Goal: Transaction & Acquisition: Purchase product/service

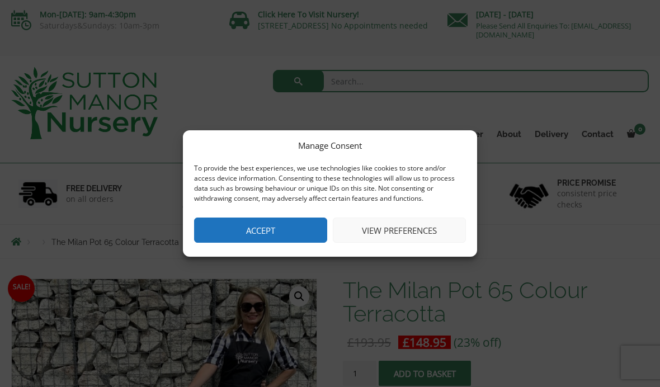
click at [258, 221] on button "Accept" at bounding box center [260, 229] width 133 height 25
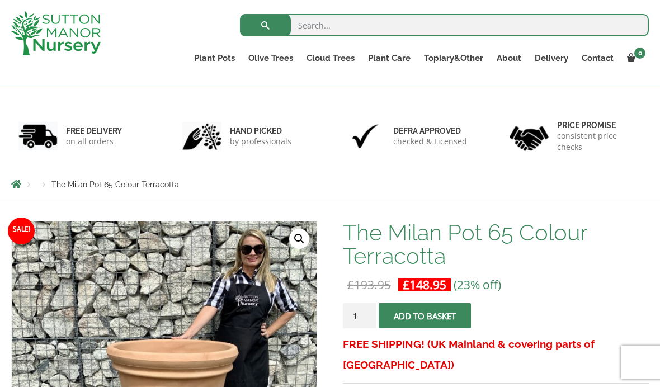
scroll to position [29, 0]
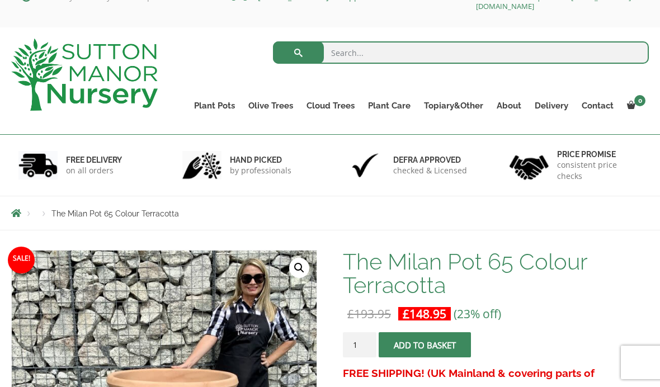
click at [358, 50] on input "search" at bounding box center [461, 52] width 376 height 22
type input "Magnolia"
click at [298, 53] on button "submit" at bounding box center [298, 52] width 51 height 22
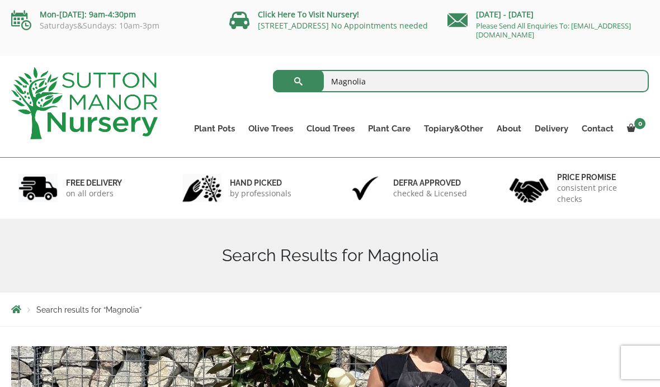
click at [383, 74] on input "Magnolia" at bounding box center [461, 81] width 376 height 22
click at [602, 86] on input "Magnolia" at bounding box center [461, 81] width 376 height 22
type input "M"
type input "Wisteria"
click at [298, 81] on button "submit" at bounding box center [298, 81] width 51 height 22
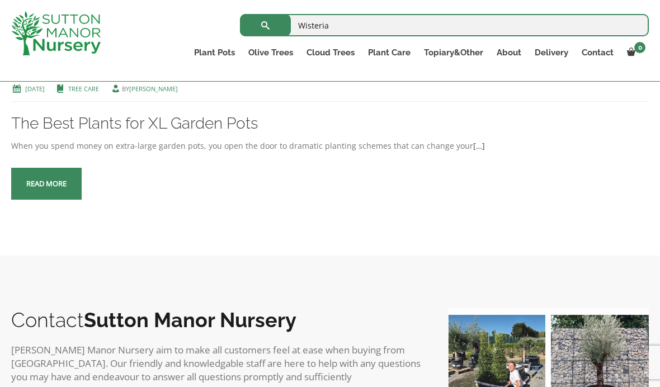
scroll to position [267, 0]
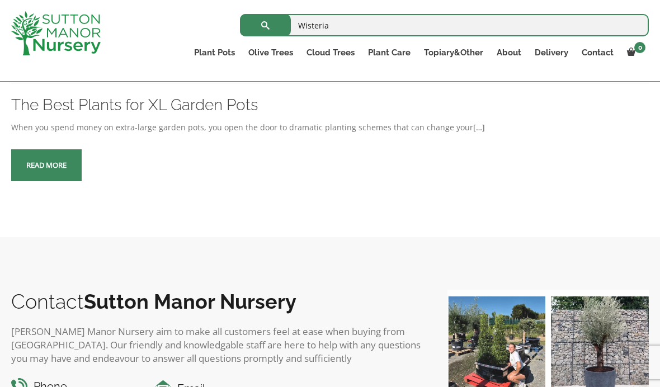
click at [46, 165] on span at bounding box center [46, 165] width 0 height 0
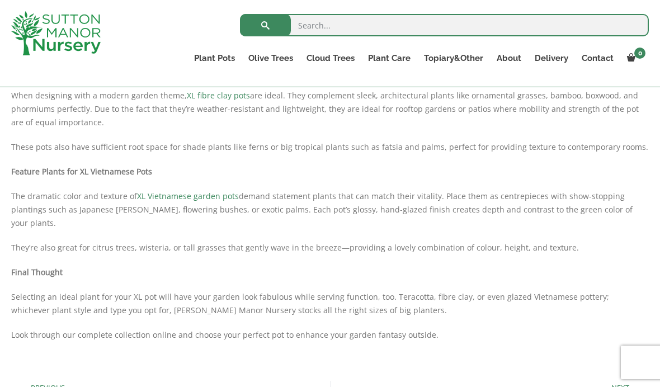
scroll to position [475, 0]
click at [182, 194] on link "XL Vietnamese garden pots" at bounding box center [188, 196] width 102 height 11
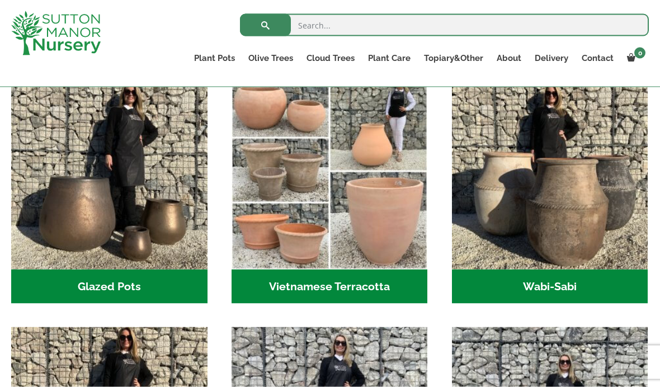
scroll to position [349, 0]
click at [81, 218] on img "Visit product category Glazed Pots" at bounding box center [109, 171] width 196 height 196
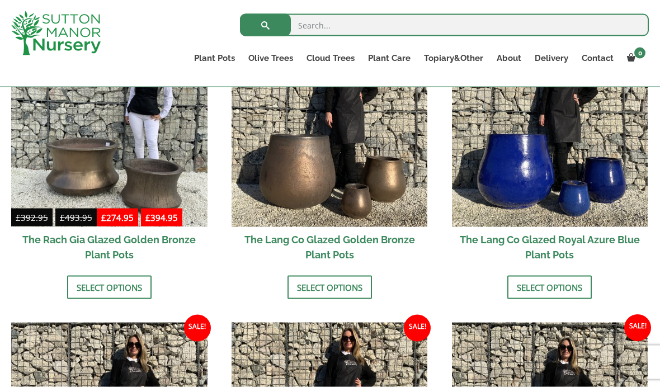
scroll to position [926, 0]
click at [329, 210] on img at bounding box center [329, 128] width 196 height 196
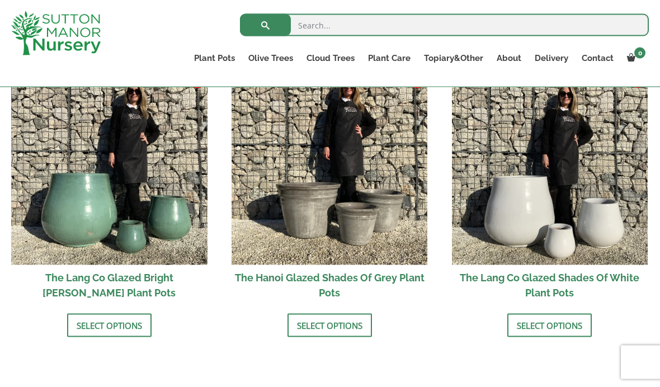
scroll to position [1179, 0]
click at [324, 326] on link "Select options" at bounding box center [329, 324] width 84 height 23
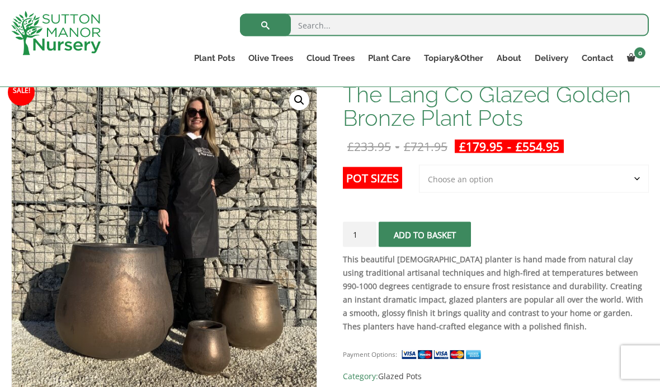
scroll to position [176, 0]
click at [607, 169] on select "Choose an option 3rd to Largest Pot In The Picture 2nd to Largest Pot In The Pi…" at bounding box center [534, 178] width 230 height 28
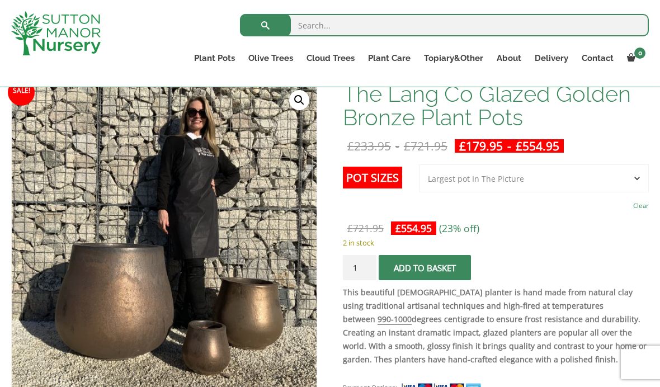
click at [626, 178] on select "Choose an option 3rd to Largest Pot In The Picture 2nd to Largest Pot In The Pi…" at bounding box center [534, 178] width 230 height 28
select select "2nd to Largest Pot In The Picture"
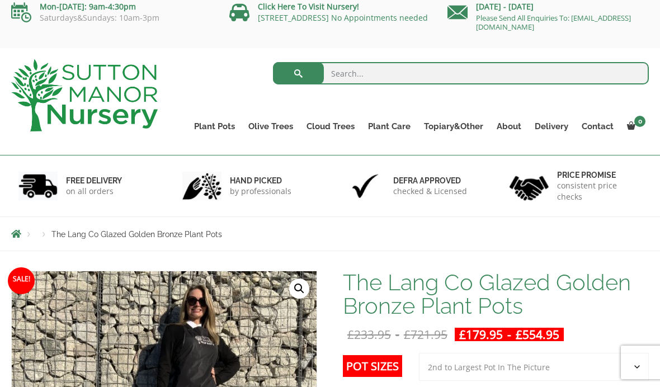
scroll to position [0, 0]
